Goal: Transaction & Acquisition: Purchase product/service

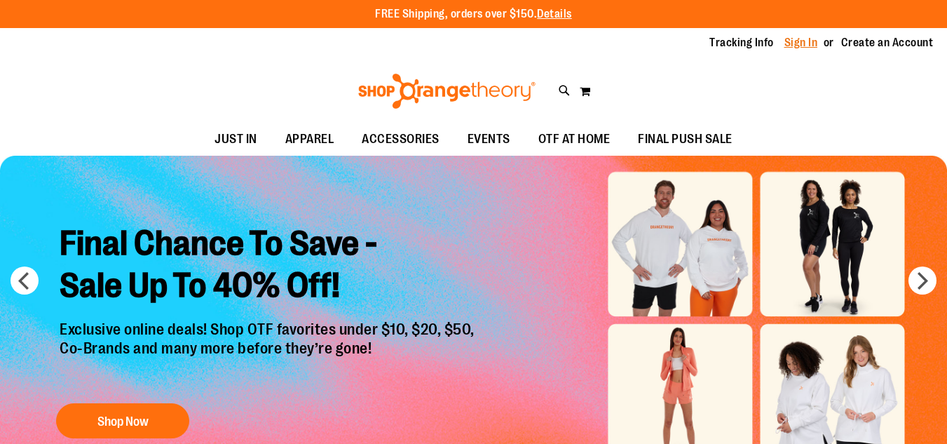
click at [804, 36] on link "Sign In" at bounding box center [802, 42] width 34 height 15
type input "**********"
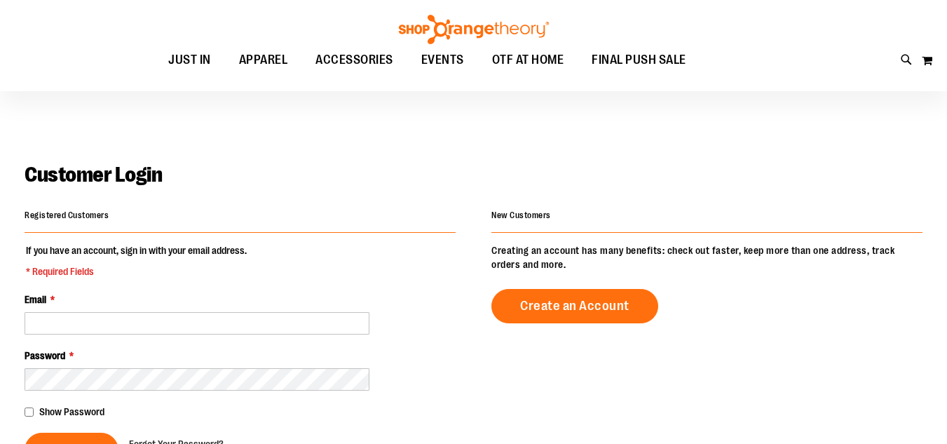
click at [101, 312] on input "Email *" at bounding box center [197, 323] width 345 height 22
type input "**********"
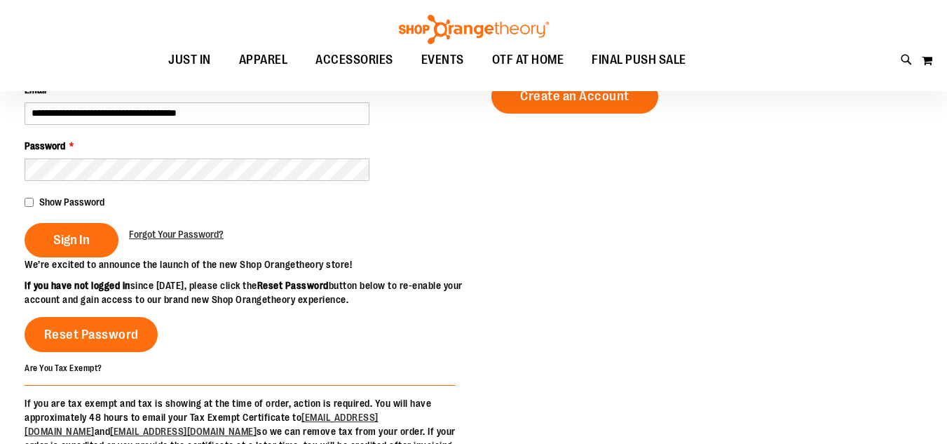
scroll to position [210, 0]
click at [87, 233] on span "Sign In" at bounding box center [71, 239] width 36 height 15
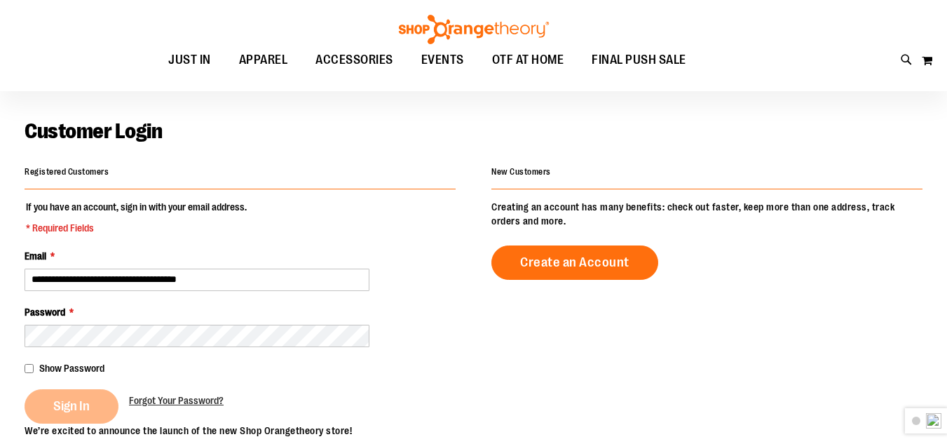
scroll to position [140, 0]
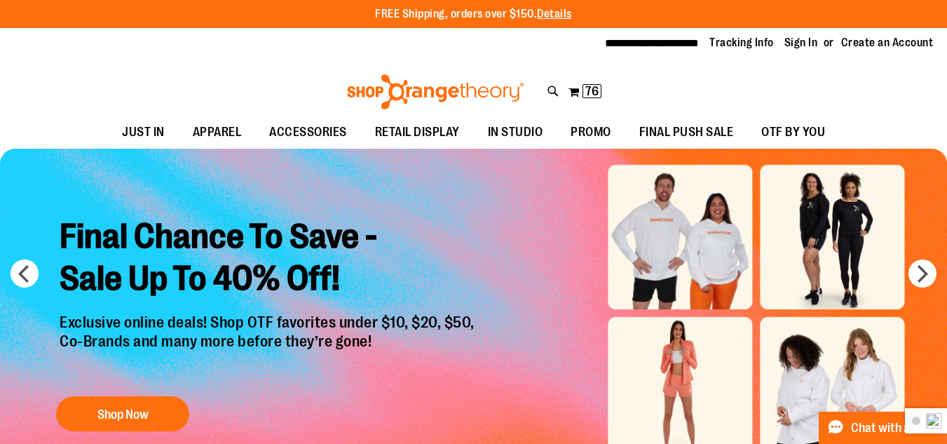
type input "**********"
click at [793, 34] on div "**********" at bounding box center [473, 43] width 947 height 31
click at [789, 37] on link "Sign In" at bounding box center [802, 42] width 34 height 15
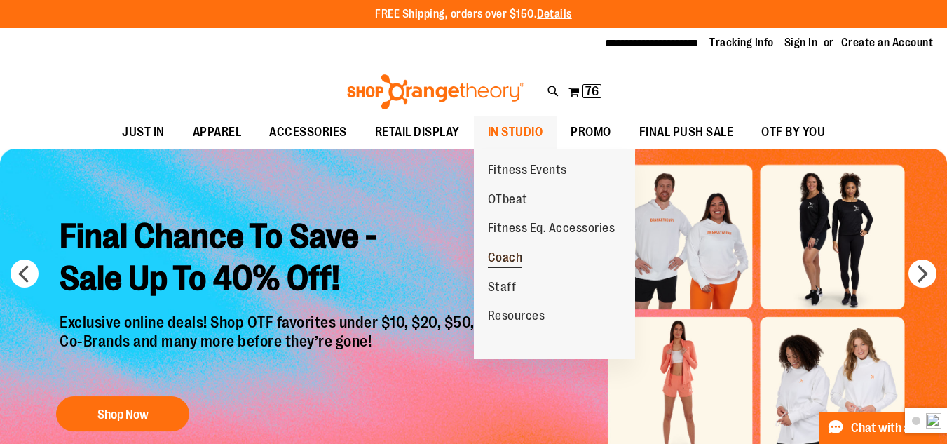
click at [514, 257] on span "Coach" at bounding box center [505, 259] width 35 height 18
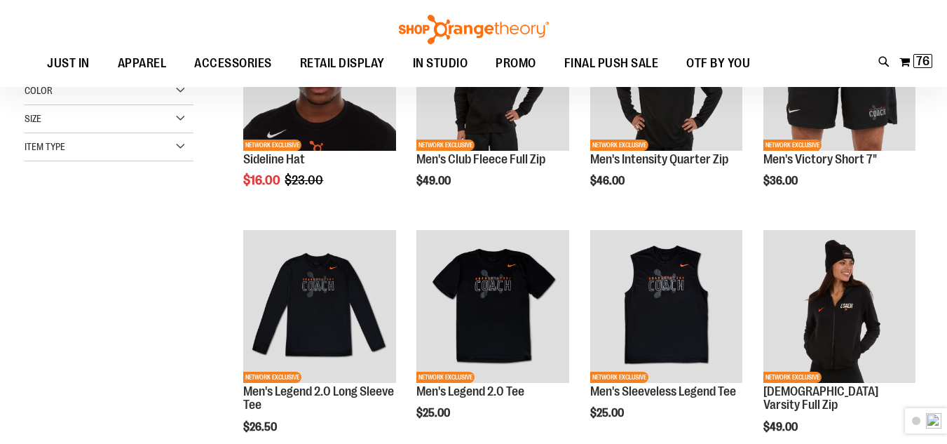
scroll to position [69, 0]
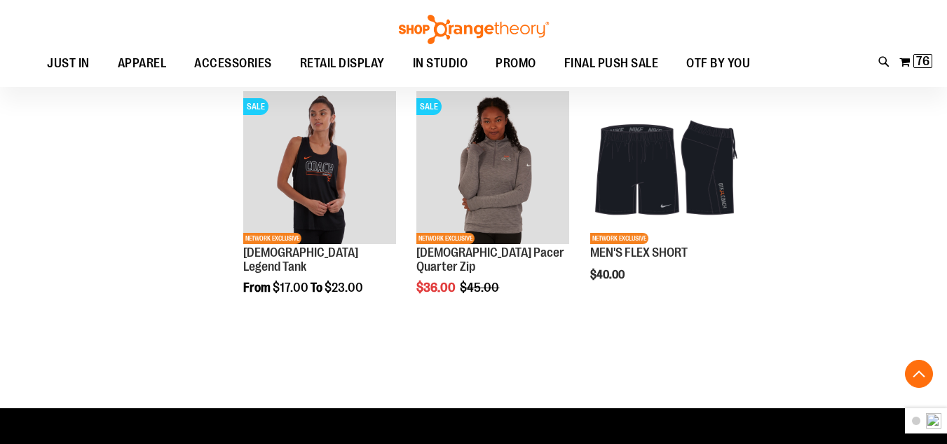
scroll to position [1121, 0]
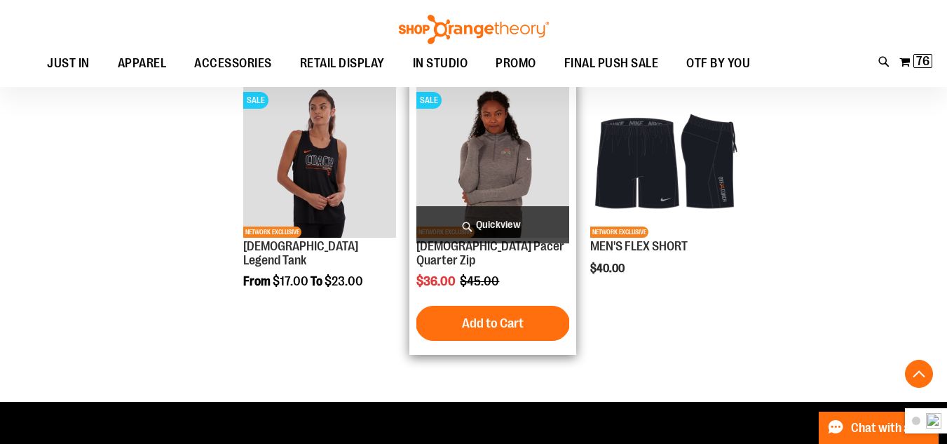
type input "**********"
click at [469, 164] on img "product" at bounding box center [492, 161] width 152 height 152
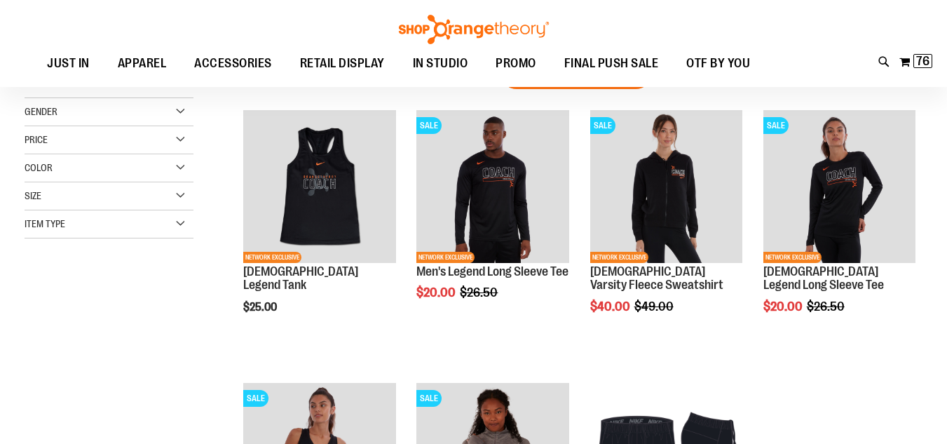
type input "**********"
click at [522, 158] on img "product" at bounding box center [492, 186] width 152 height 152
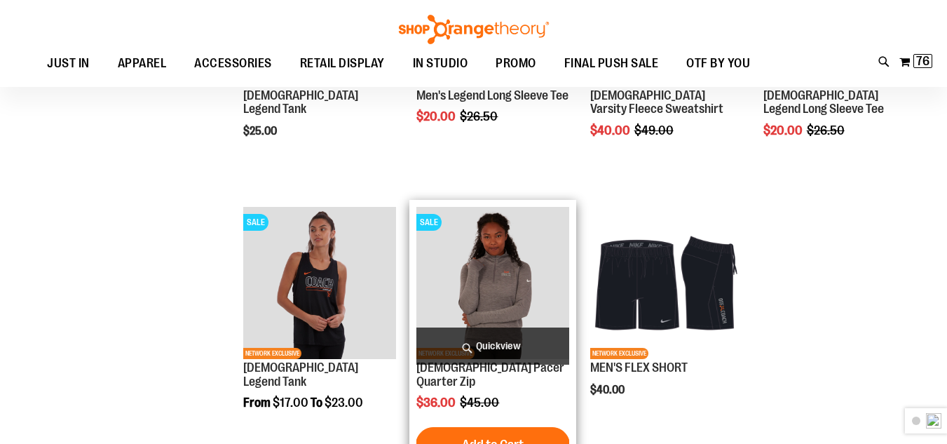
scroll to position [336, 0]
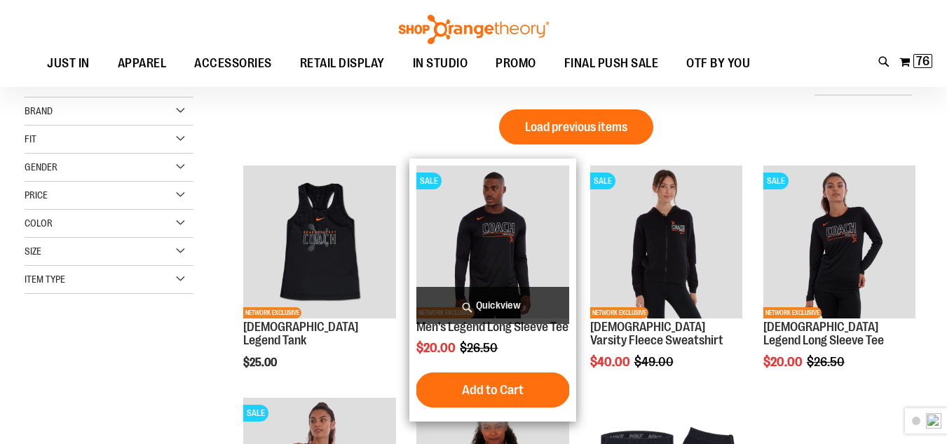
scroll to position [203, 0]
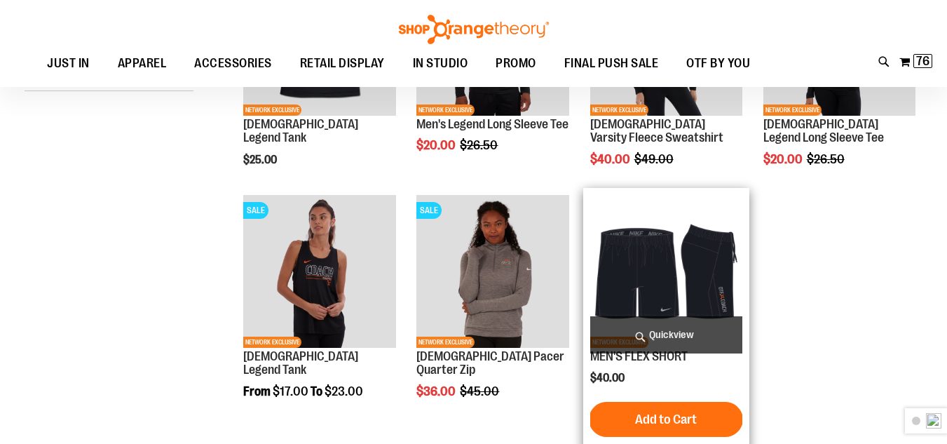
type input "**********"
click at [664, 308] on img "product" at bounding box center [666, 271] width 152 height 152
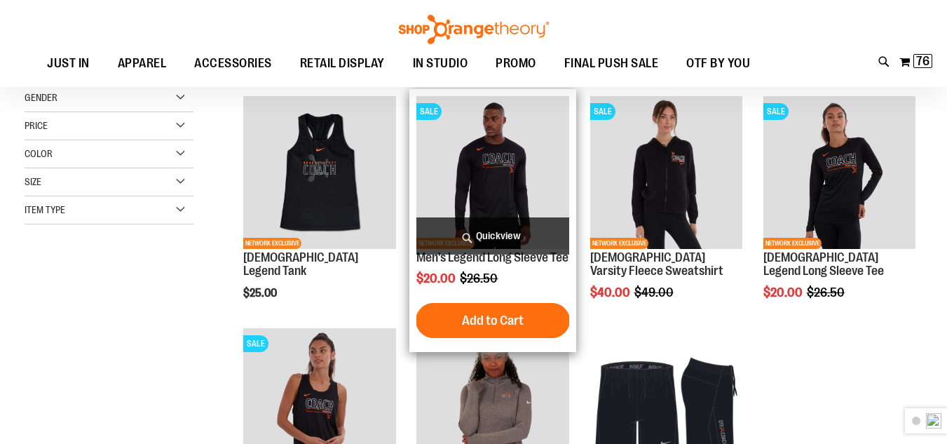
scroll to position [25, 0]
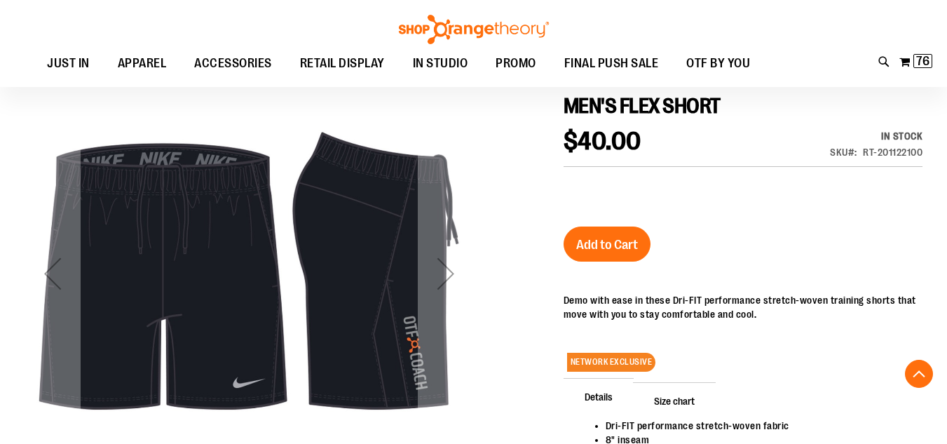
type input "**********"
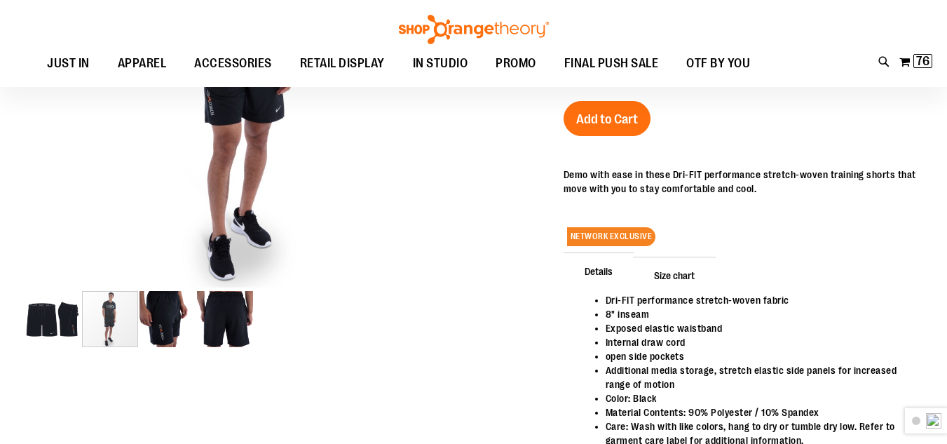
click at [176, 323] on img "image 3 of 4" at bounding box center [168, 319] width 56 height 56
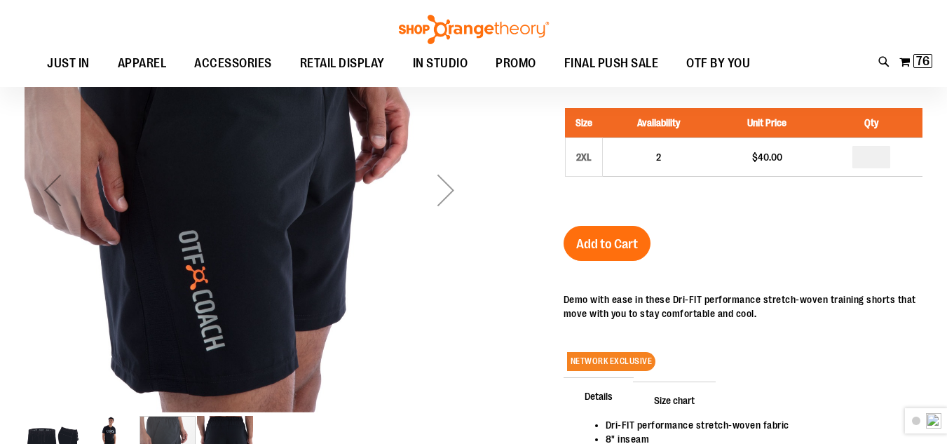
scroll to position [210, 0]
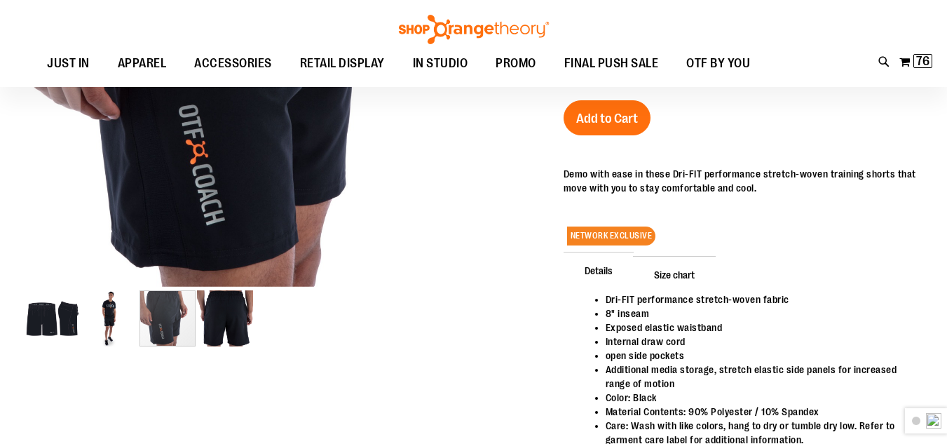
click at [242, 335] on img "image 4 of 4" at bounding box center [225, 318] width 56 height 56
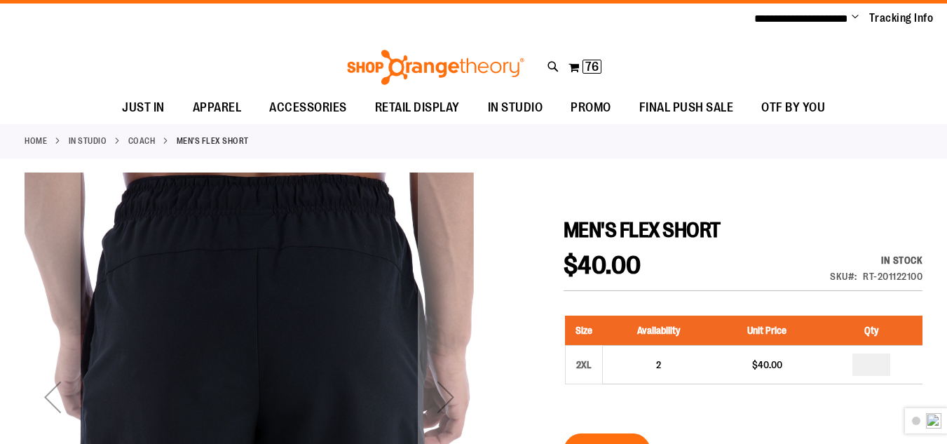
scroll to position [0, 0]
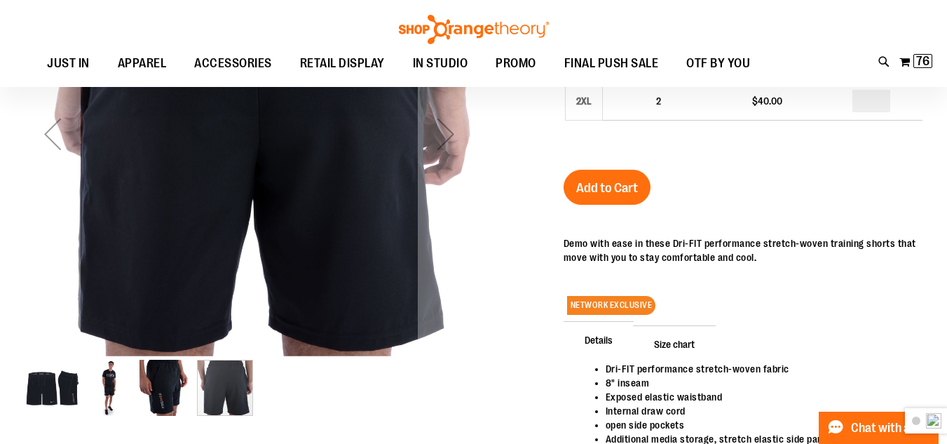
click at [172, 393] on img "image 3 of 4" at bounding box center [168, 388] width 56 height 56
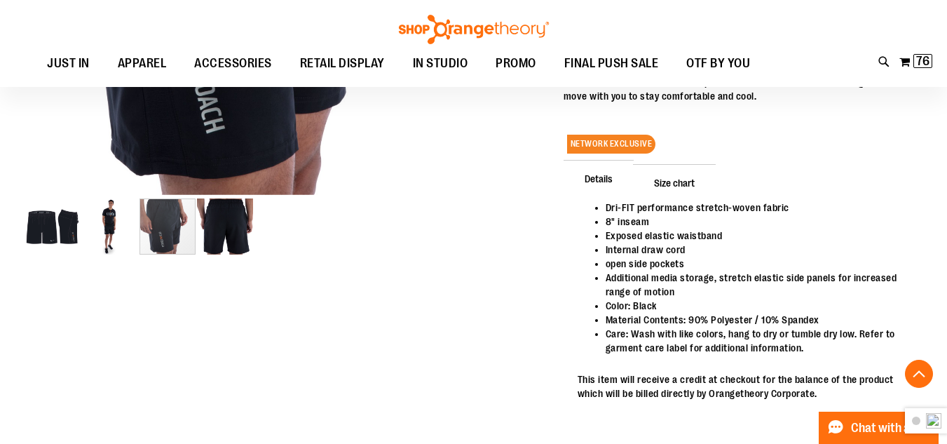
scroll to position [276, 0]
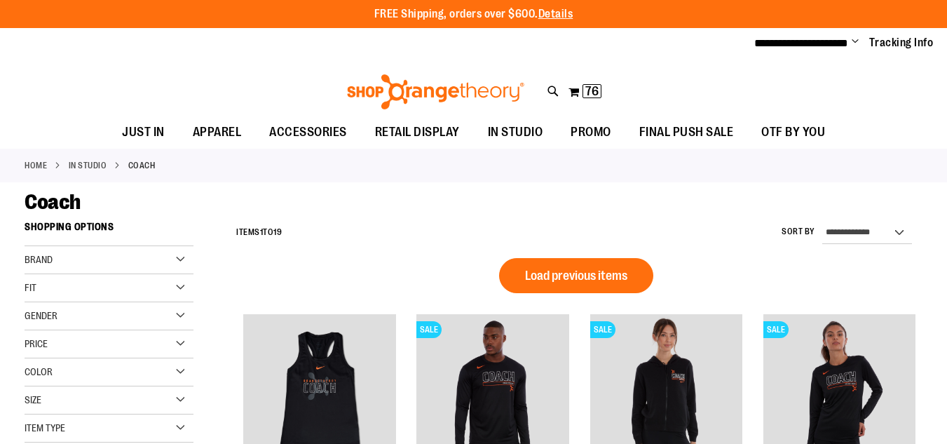
type input "**********"
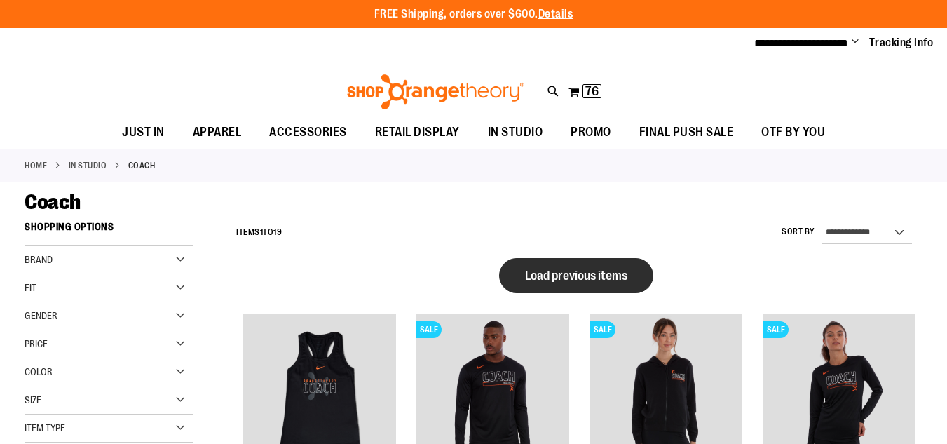
drag, startPoint x: 0, startPoint y: 0, endPoint x: 578, endPoint y: 271, distance: 638.9
click at [578, 271] on span "Load previous items" at bounding box center [576, 276] width 102 height 14
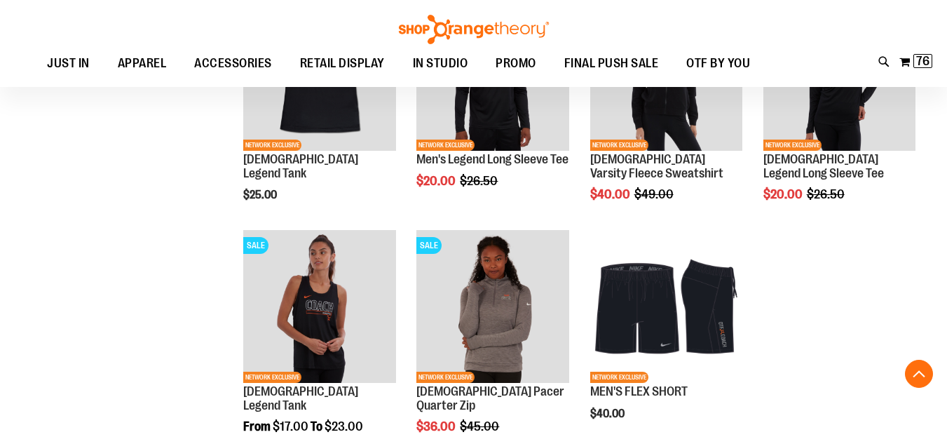
scroll to position [345, 0]
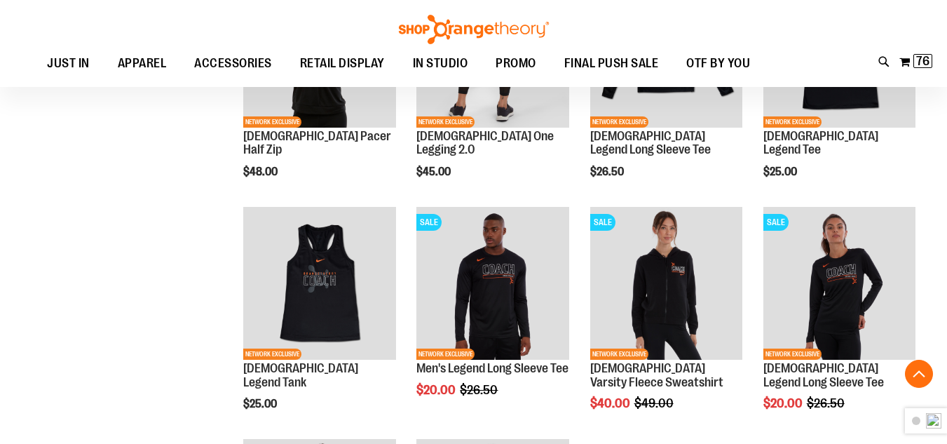
scroll to position [766, 0]
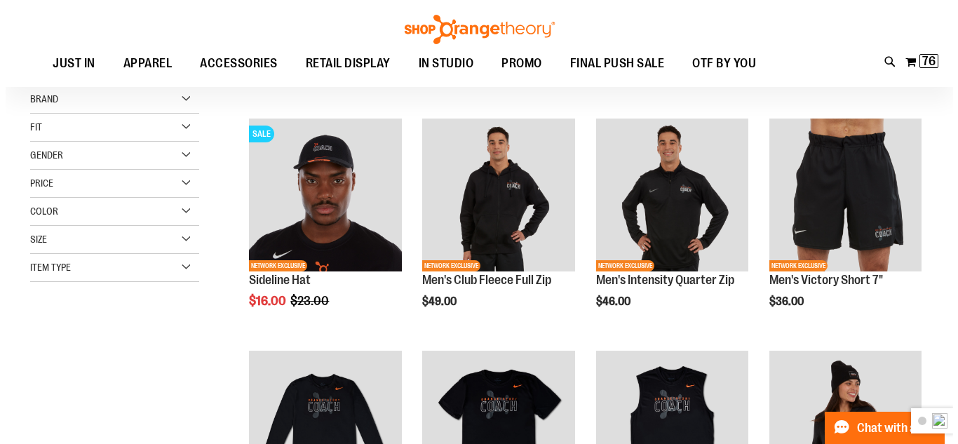
scroll to position [135, 0]
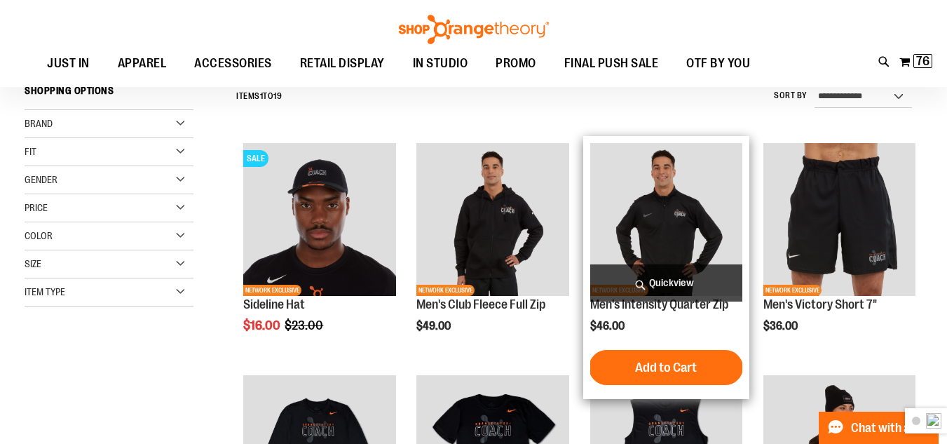
click at [649, 279] on span "Quickview" at bounding box center [666, 282] width 152 height 37
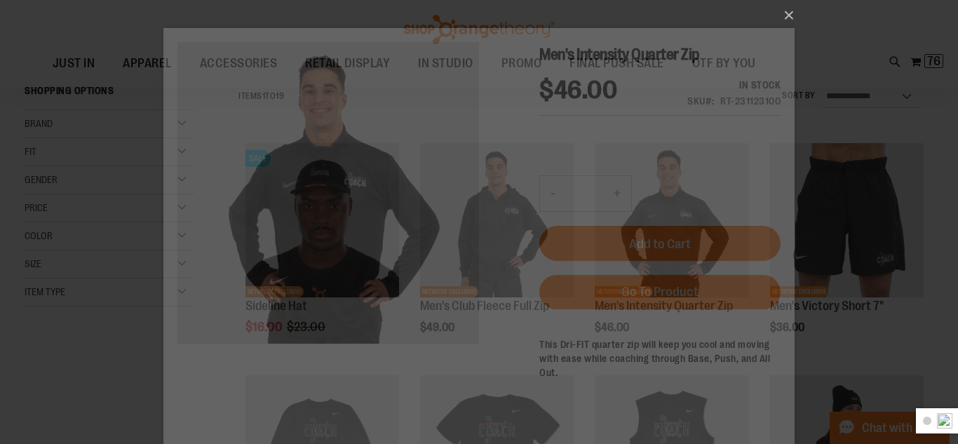
scroll to position [0, 0]
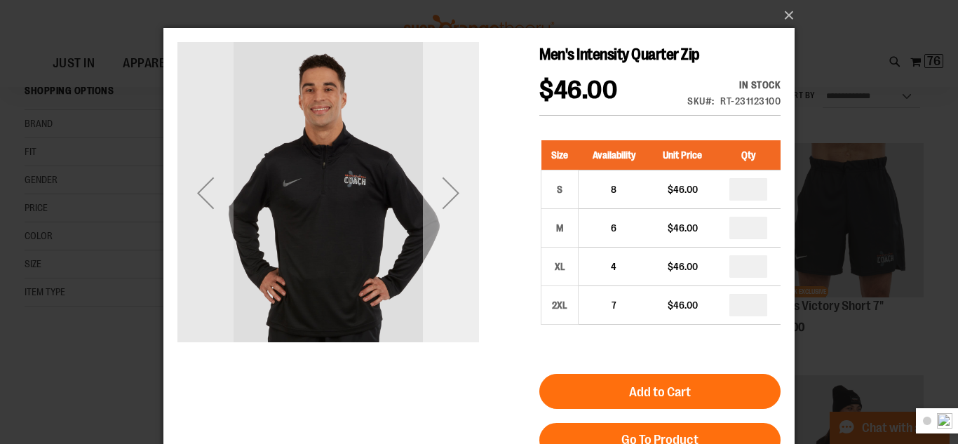
click at [454, 187] on div "Next" at bounding box center [451, 193] width 56 height 56
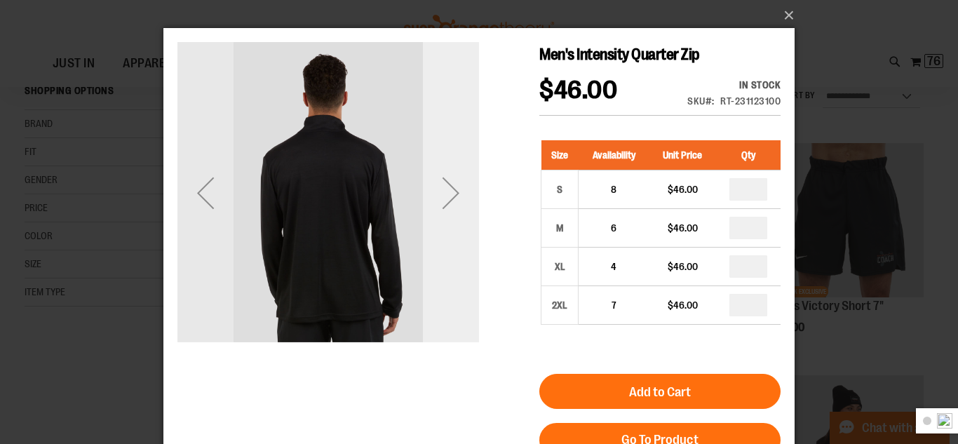
click at [454, 187] on div "Next" at bounding box center [451, 193] width 56 height 56
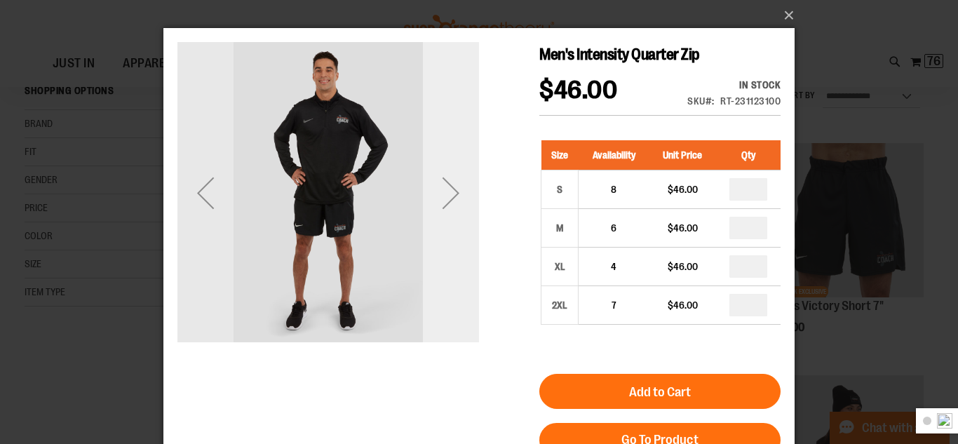
click at [454, 187] on div "Next" at bounding box center [451, 193] width 56 height 56
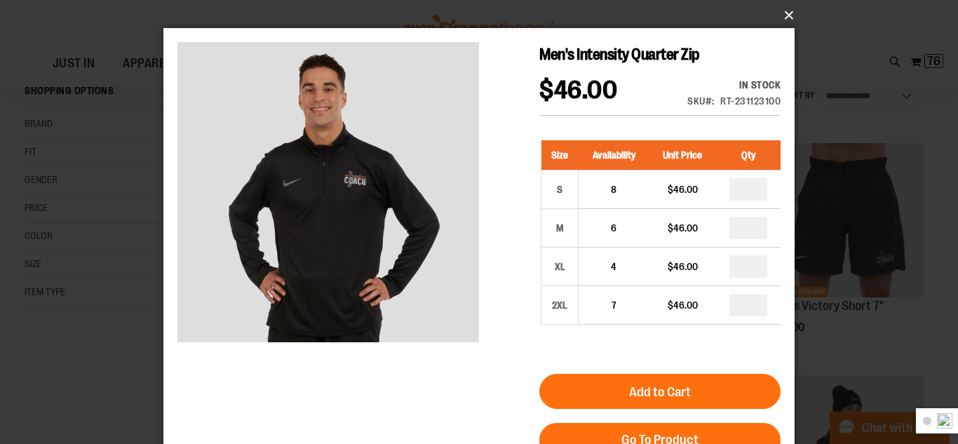
click at [779, 16] on button "×" at bounding box center [483, 15] width 631 height 31
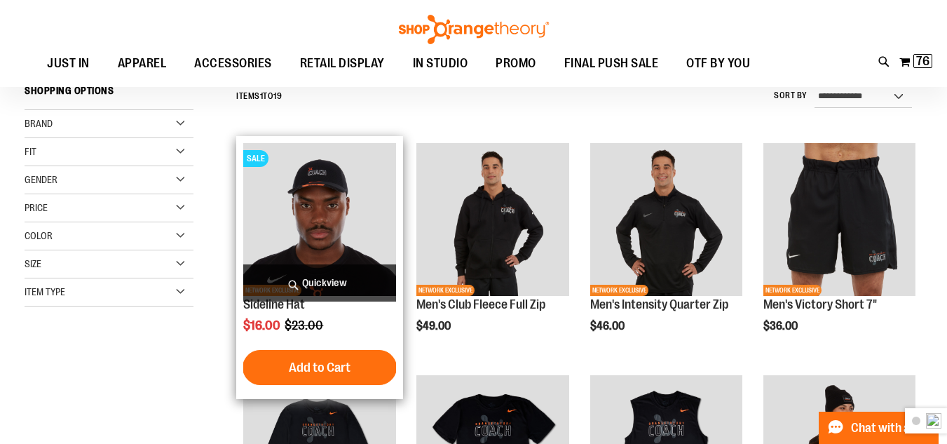
click at [299, 278] on span "Quickview" at bounding box center [319, 282] width 152 height 37
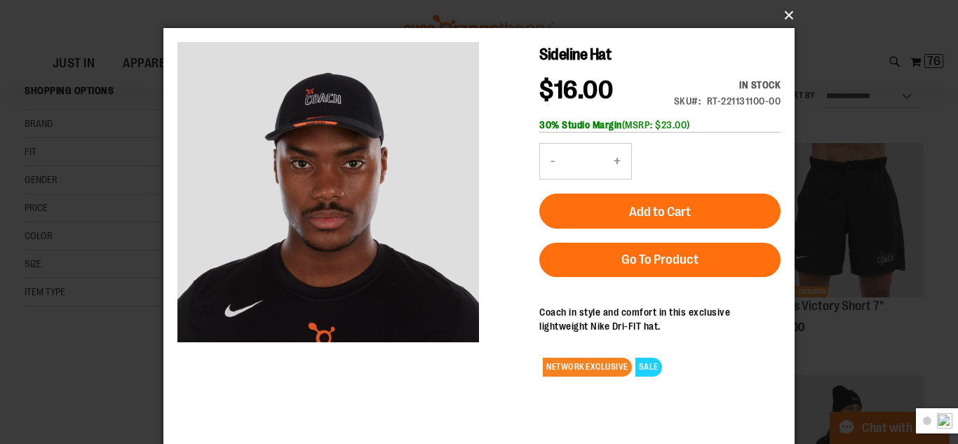
click at [785, 17] on button "×" at bounding box center [483, 15] width 631 height 31
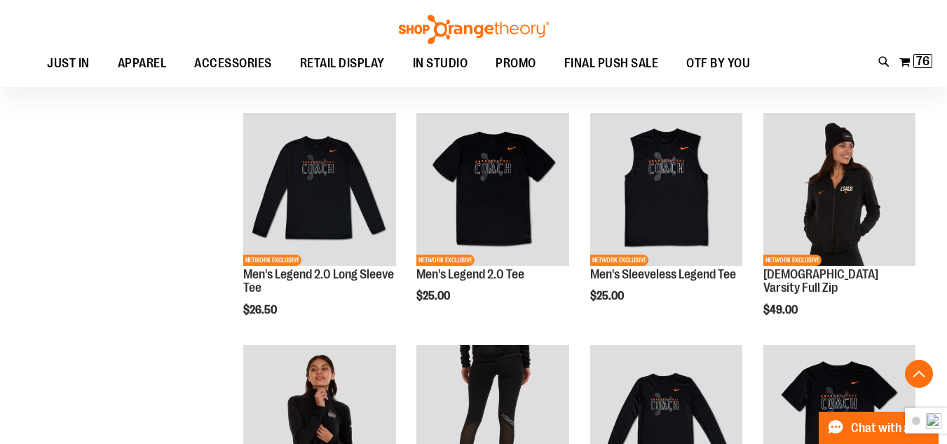
scroll to position [415, 0]
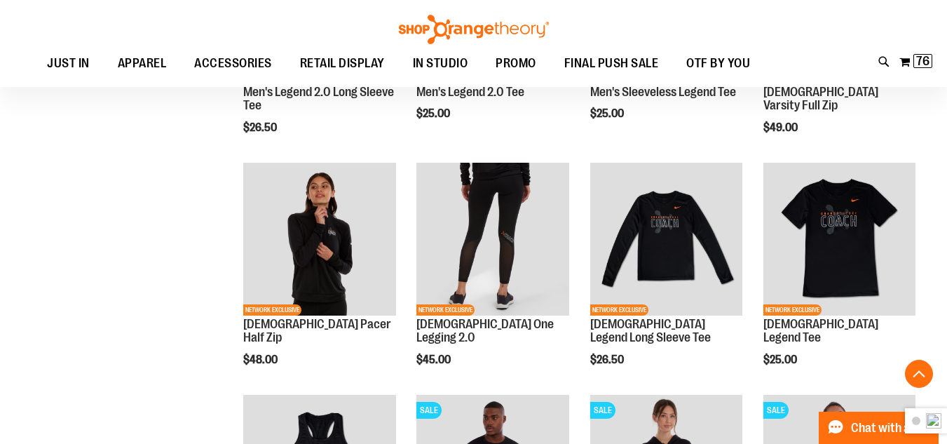
scroll to position [555, 0]
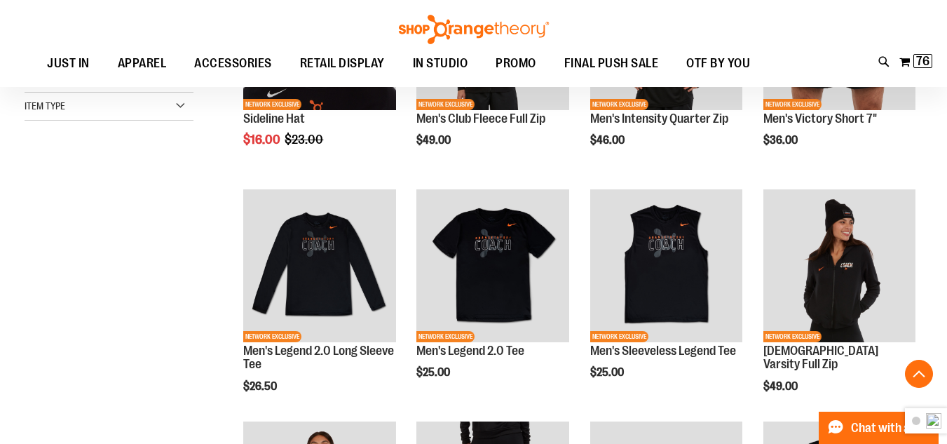
scroll to position [275, 0]
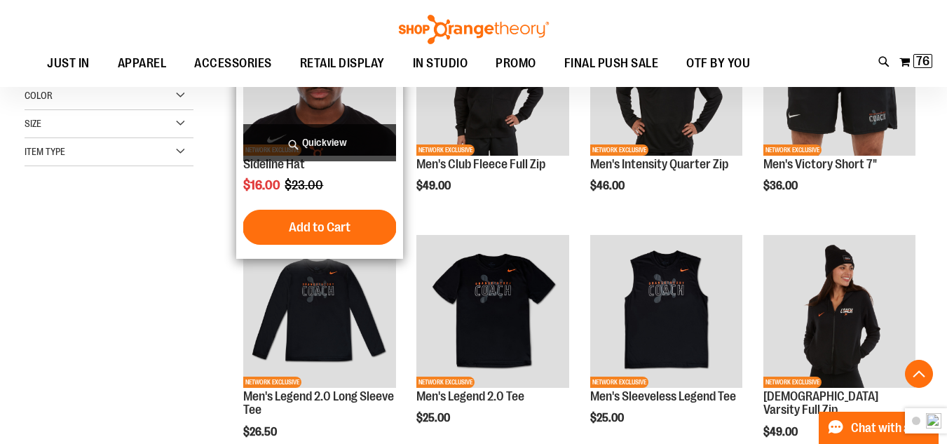
drag, startPoint x: 365, startPoint y: 211, endPoint x: 386, endPoint y: 208, distance: 20.6
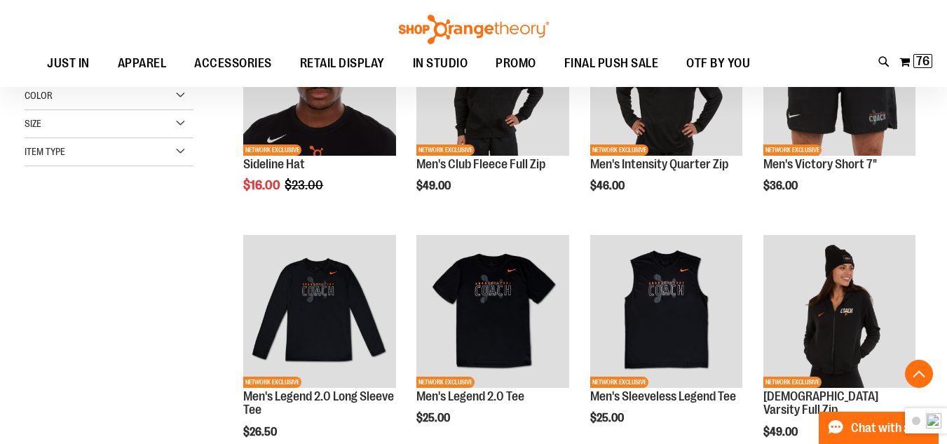
drag, startPoint x: 386, startPoint y: 208, endPoint x: 201, endPoint y: 212, distance: 184.4
click at [201, 212] on div "Recently Ordered Last Ordered Items Add to Cart Beyond Yoga Women's Spacedye At…" at bounding box center [118, 208] width 187 height 28
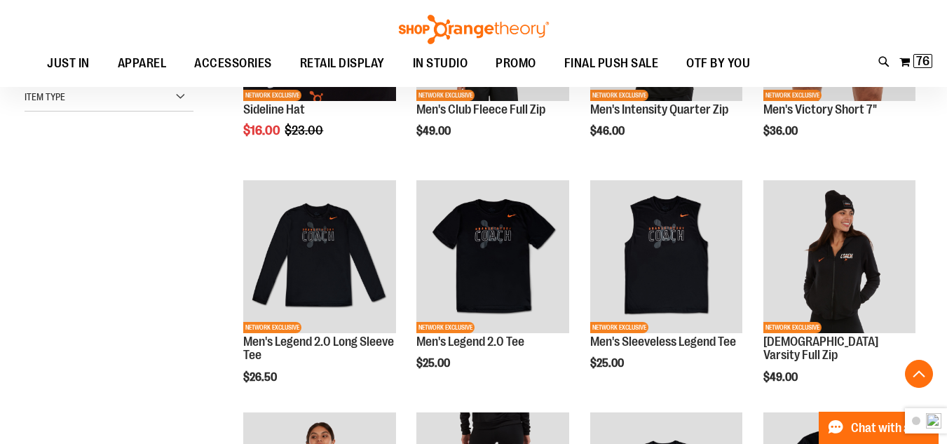
scroll to position [345, 0]
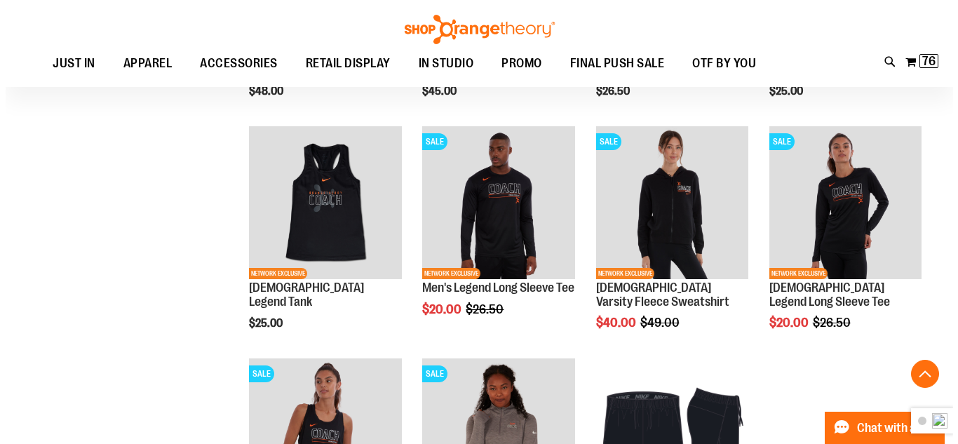
scroll to position [836, 0]
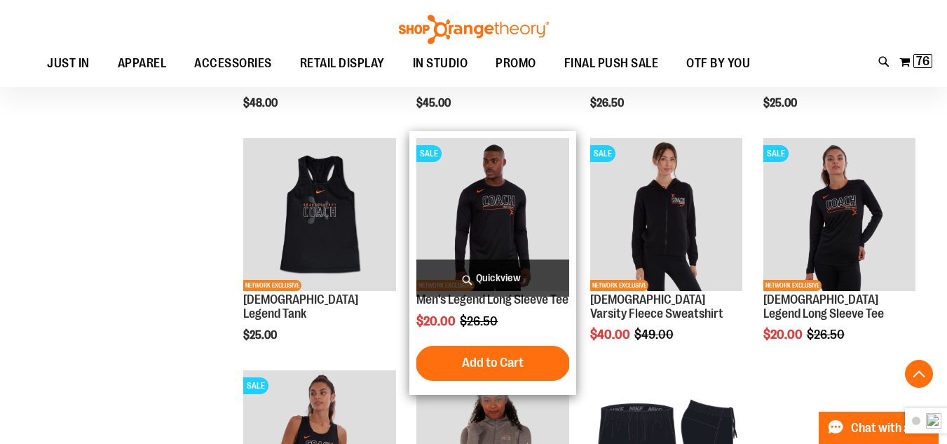
click at [503, 272] on span "Quickview" at bounding box center [492, 277] width 152 height 37
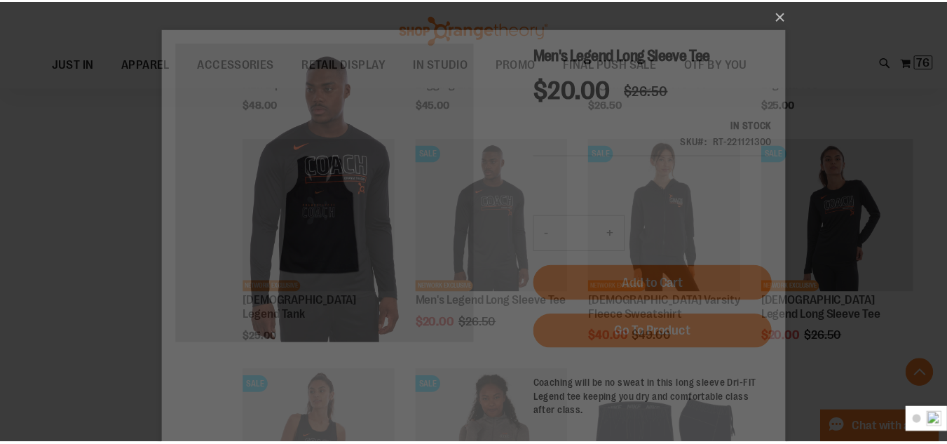
scroll to position [0, 0]
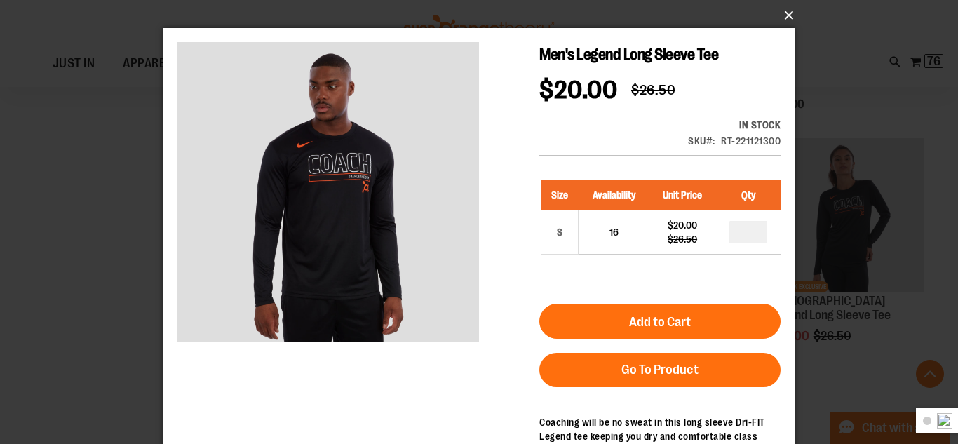
click at [792, 15] on button "×" at bounding box center [483, 15] width 631 height 31
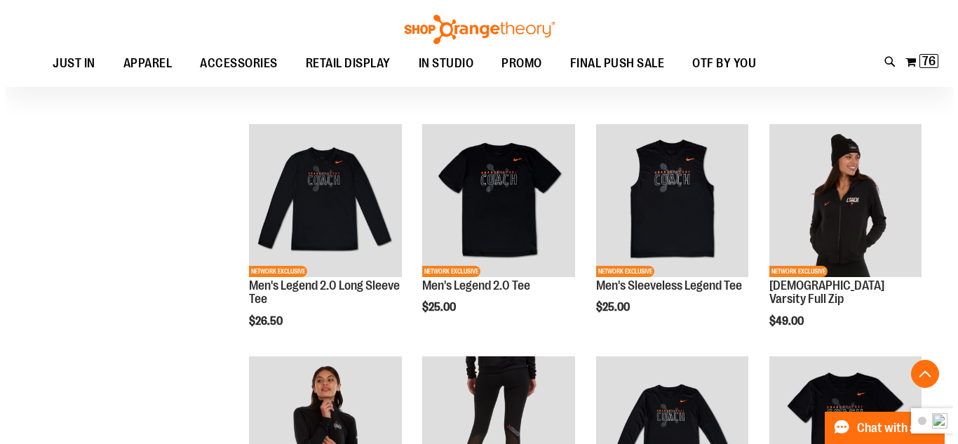
scroll to position [345, 0]
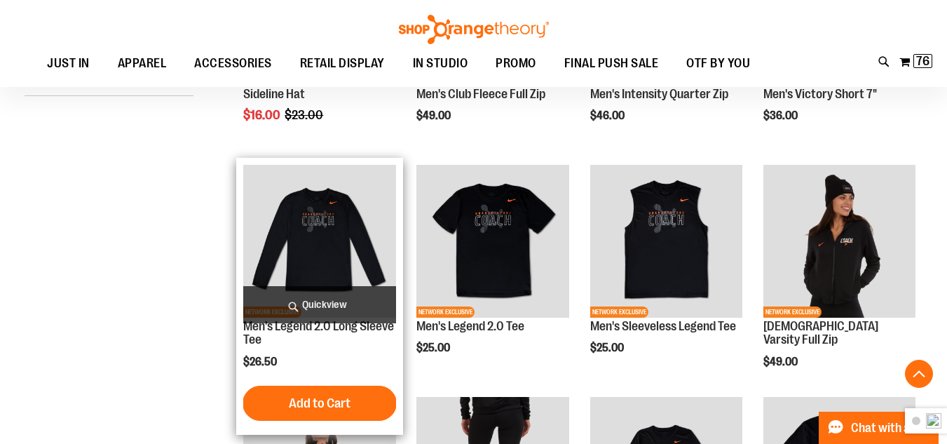
click at [325, 299] on span "Quickview" at bounding box center [319, 304] width 152 height 37
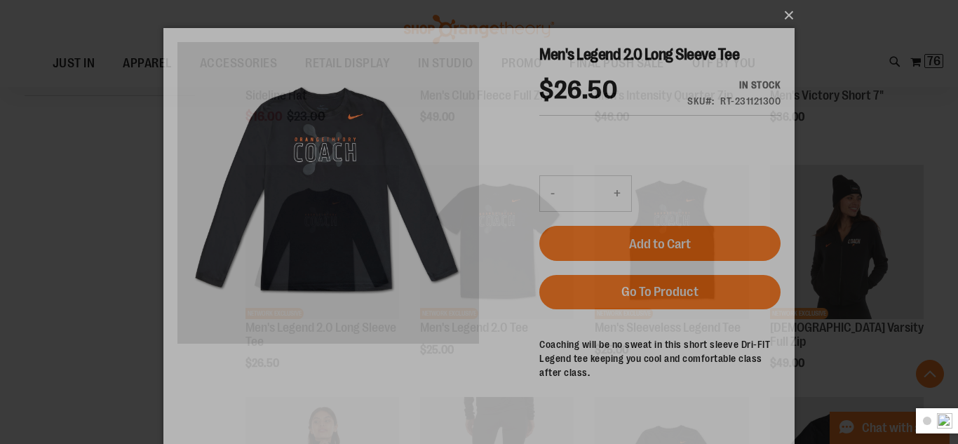
scroll to position [0, 0]
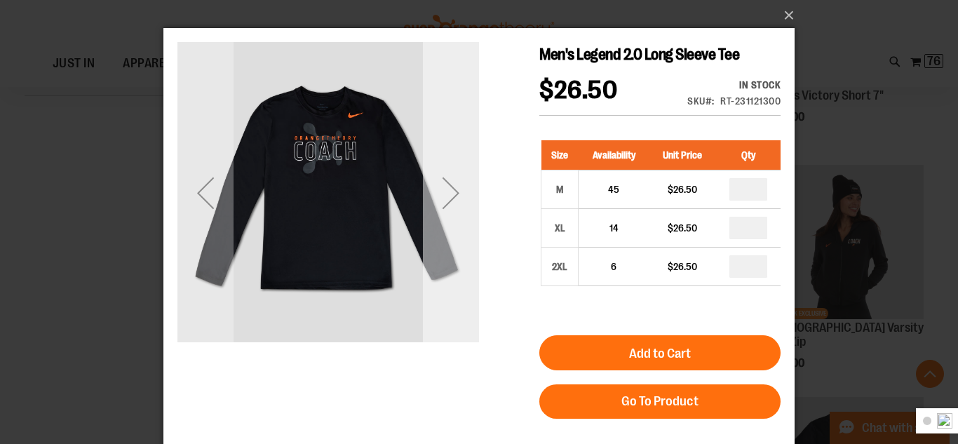
click at [465, 186] on div "Next" at bounding box center [451, 193] width 56 height 56
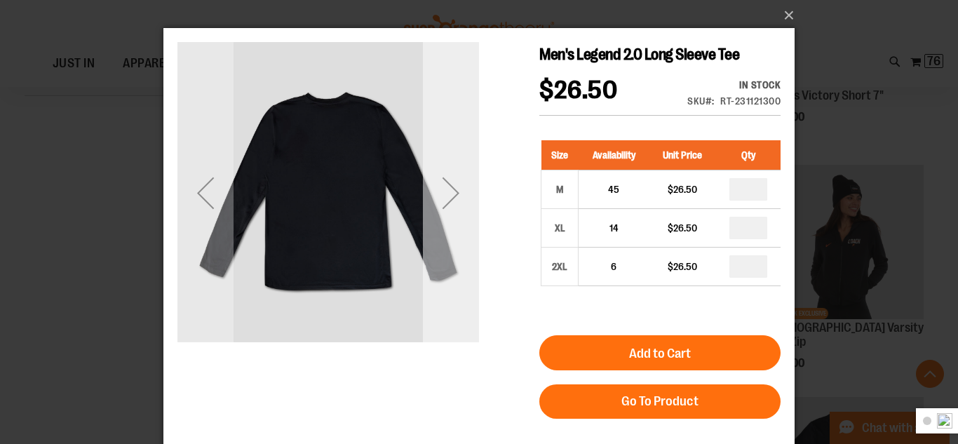
click at [465, 186] on div "Next" at bounding box center [451, 193] width 56 height 56
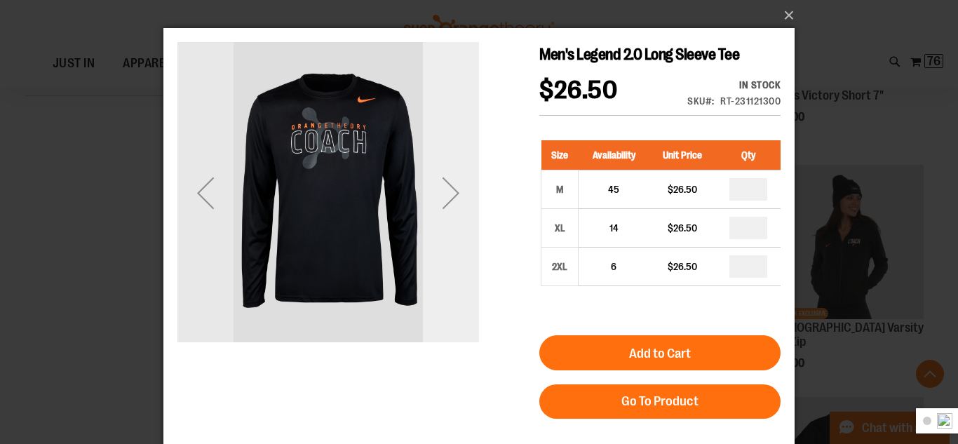
click at [449, 187] on div "Next" at bounding box center [451, 193] width 56 height 56
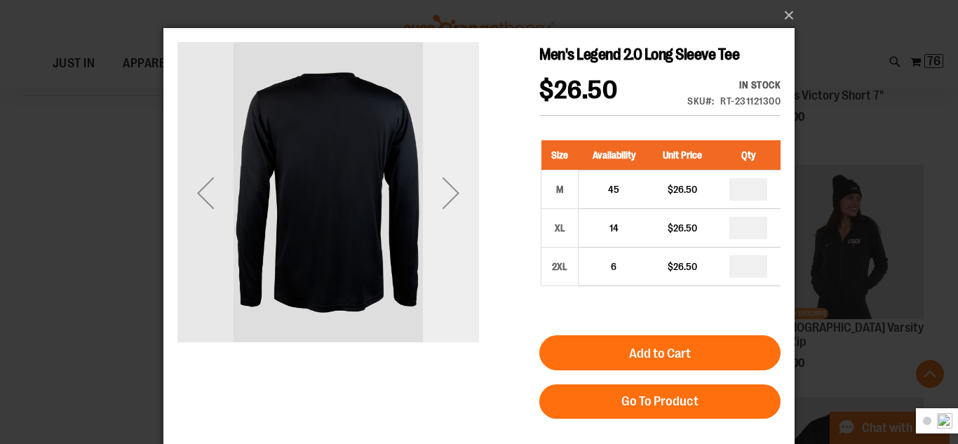
click at [449, 187] on div "Next" at bounding box center [451, 193] width 56 height 56
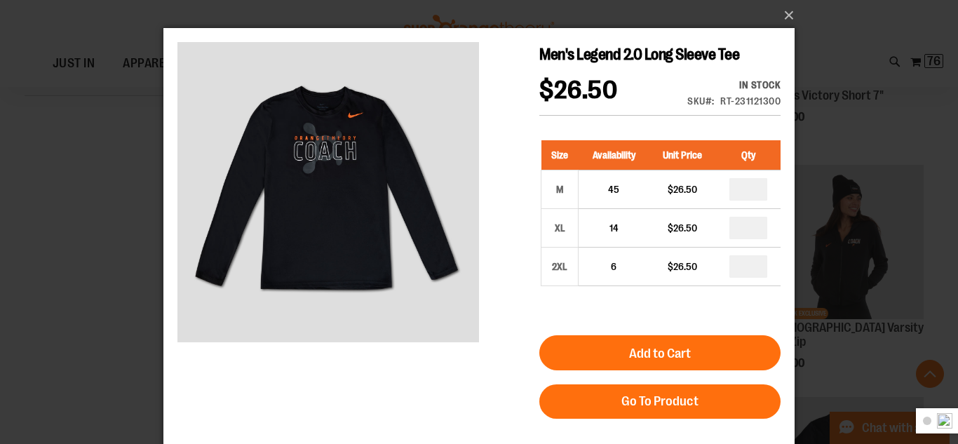
drag, startPoint x: 446, startPoint y: 183, endPoint x: 498, endPoint y: 138, distance: 69.1
click at [498, 138] on div "Men's Legend 2.0 Long Sleeve Tee $26.50 In stock Only %1 left SKU RT-231121300 …" at bounding box center [478, 147] width 603 height 210
click at [786, 19] on button "×" at bounding box center [483, 15] width 631 height 31
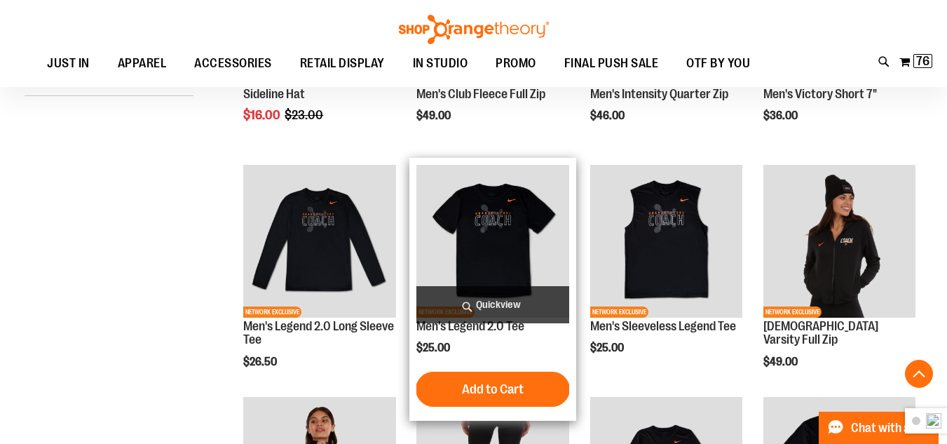
click at [502, 309] on span "Quickview" at bounding box center [492, 304] width 152 height 37
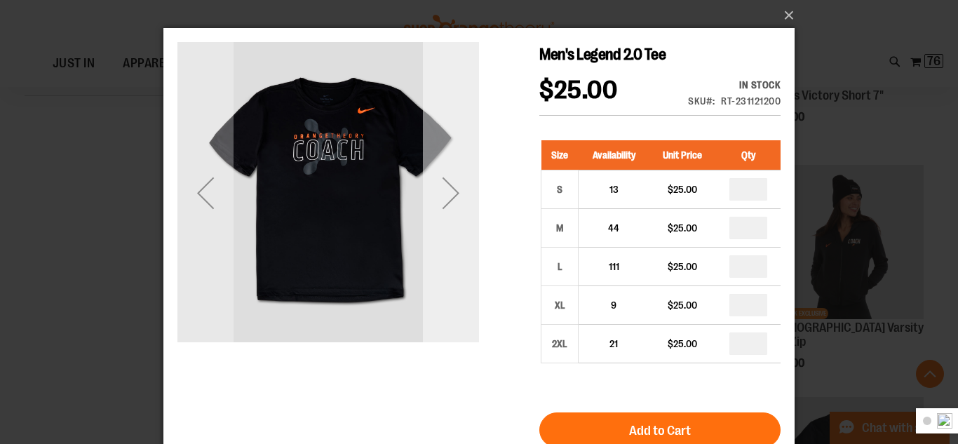
click at [450, 175] on div "Next" at bounding box center [451, 193] width 56 height 56
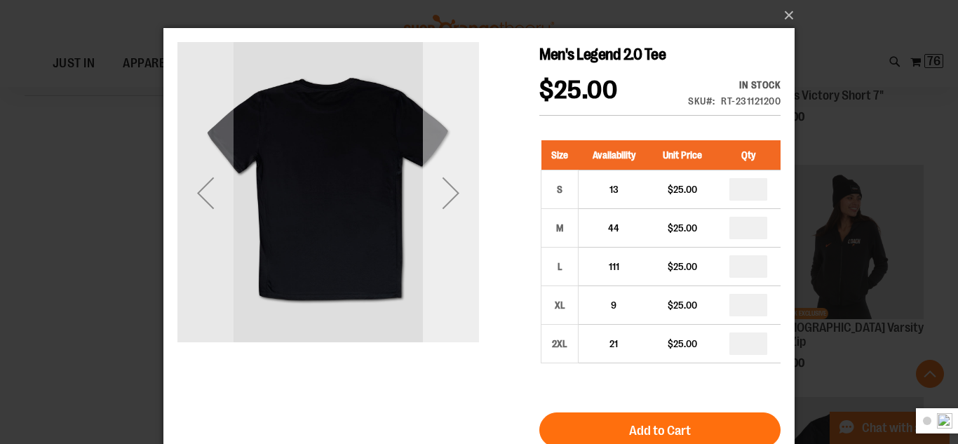
click at [448, 183] on div "Next" at bounding box center [451, 193] width 56 height 56
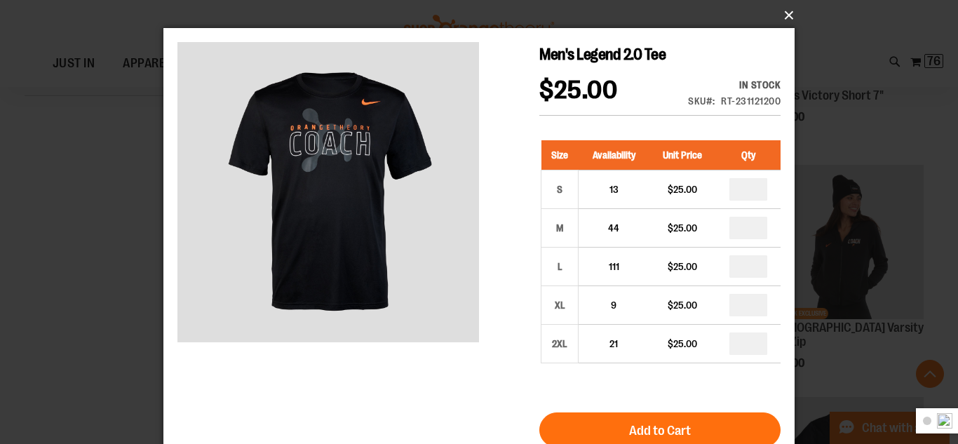
click at [784, 19] on button "×" at bounding box center [483, 15] width 631 height 31
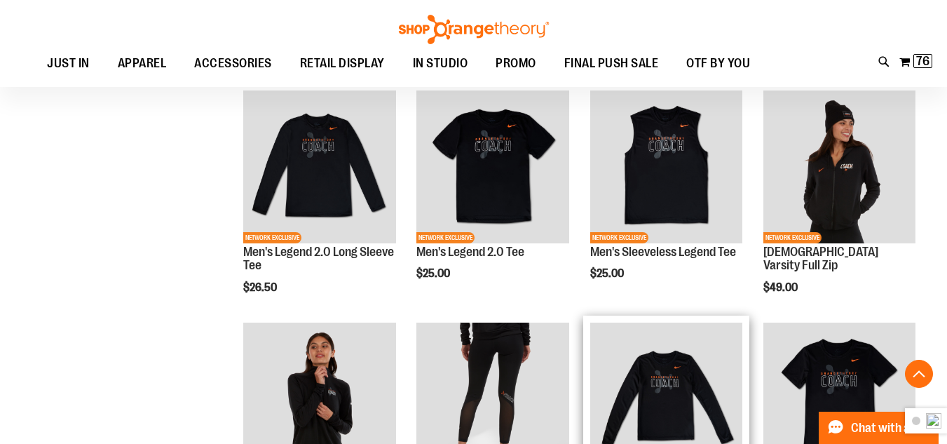
scroll to position [415, 0]
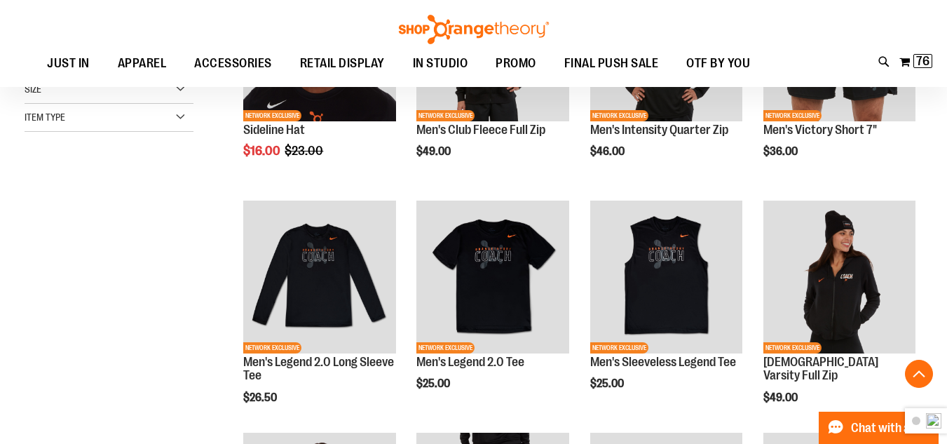
scroll to position [415, 0]
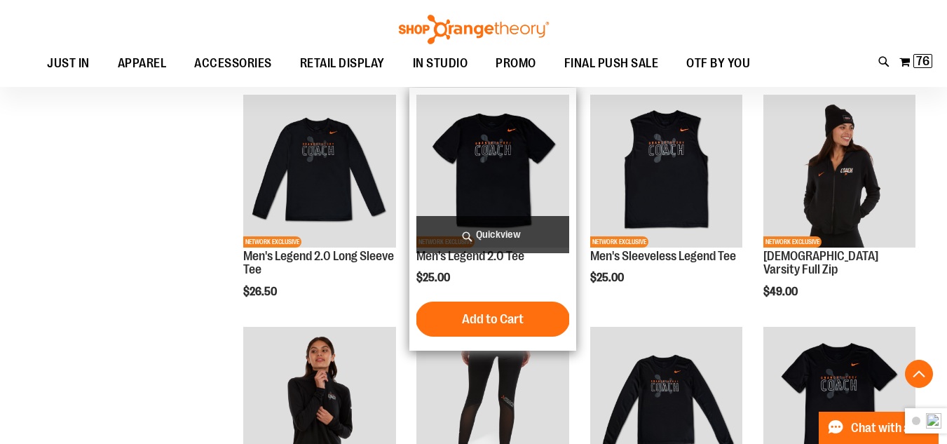
click at [454, 193] on img "product" at bounding box center [492, 171] width 152 height 152
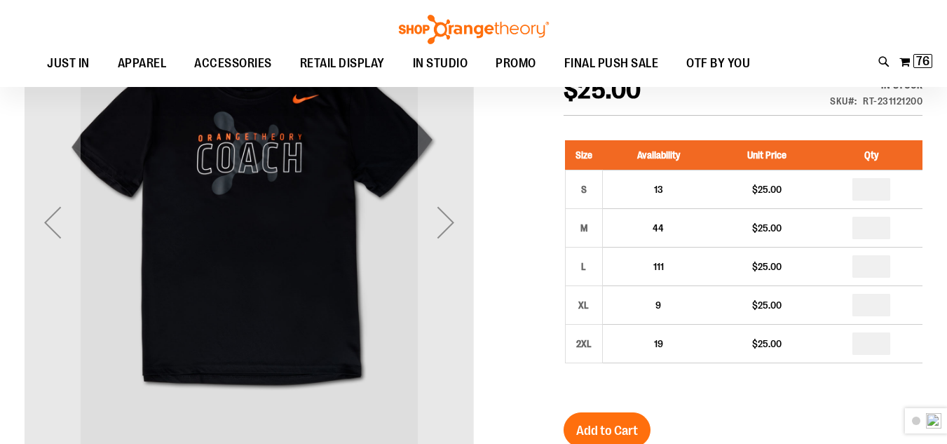
scroll to position [140, 0]
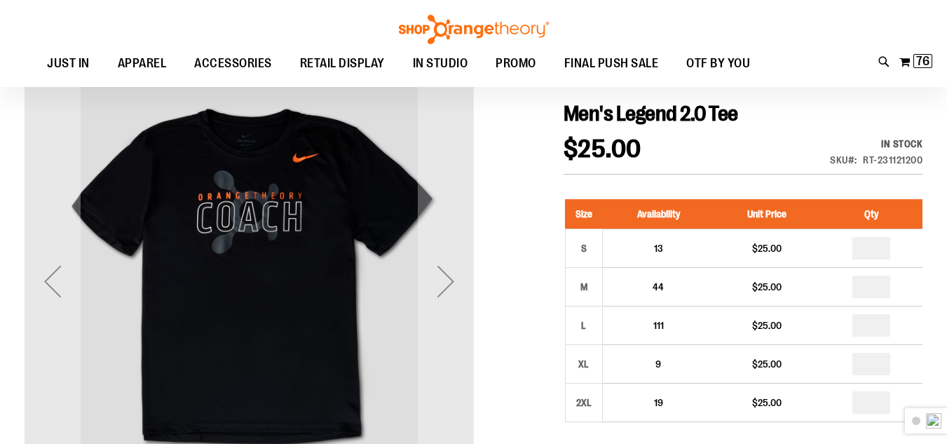
type input "**********"
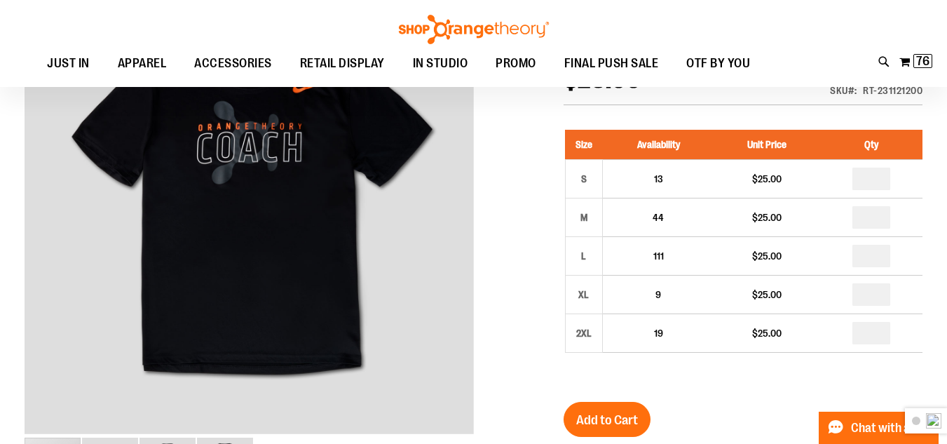
scroll to position [69, 0]
